Goal: Information Seeking & Learning: Stay updated

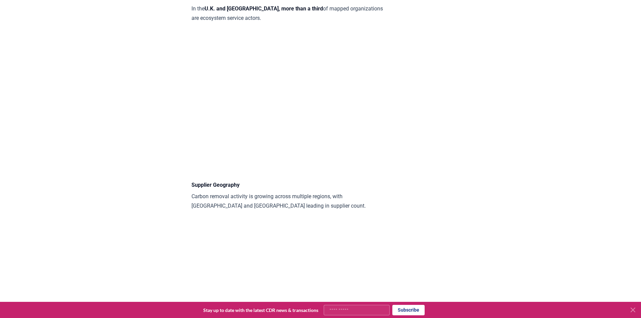
scroll to position [605, 0]
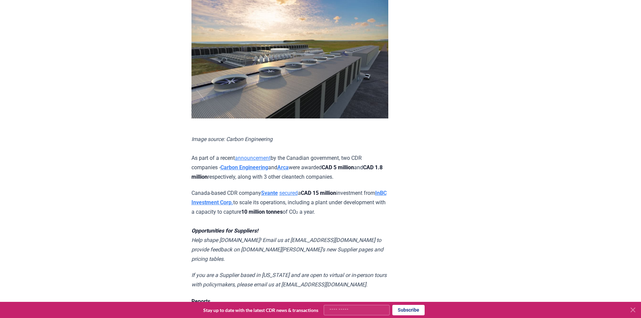
scroll to position [504, 0]
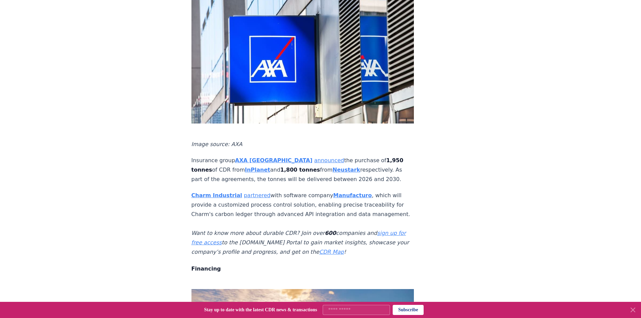
scroll to position [336, 0]
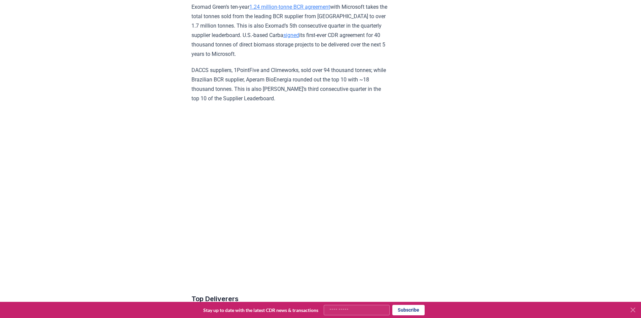
scroll to position [2421, 0]
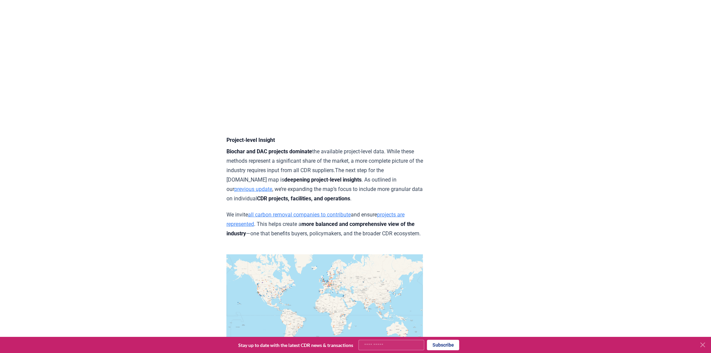
scroll to position [2402, 0]
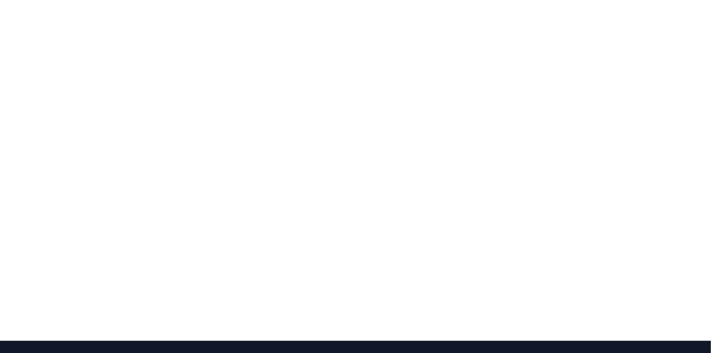
scroll to position [112, 0]
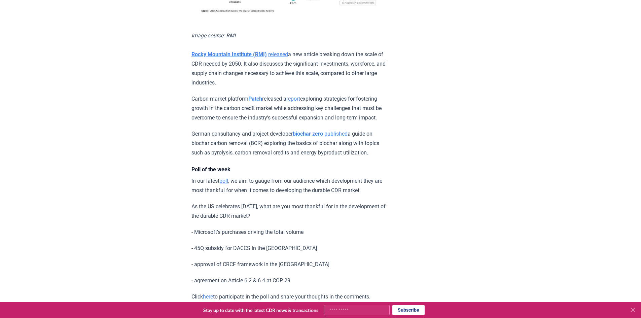
scroll to position [1000, 0]
